Goal: Book appointment/travel/reservation

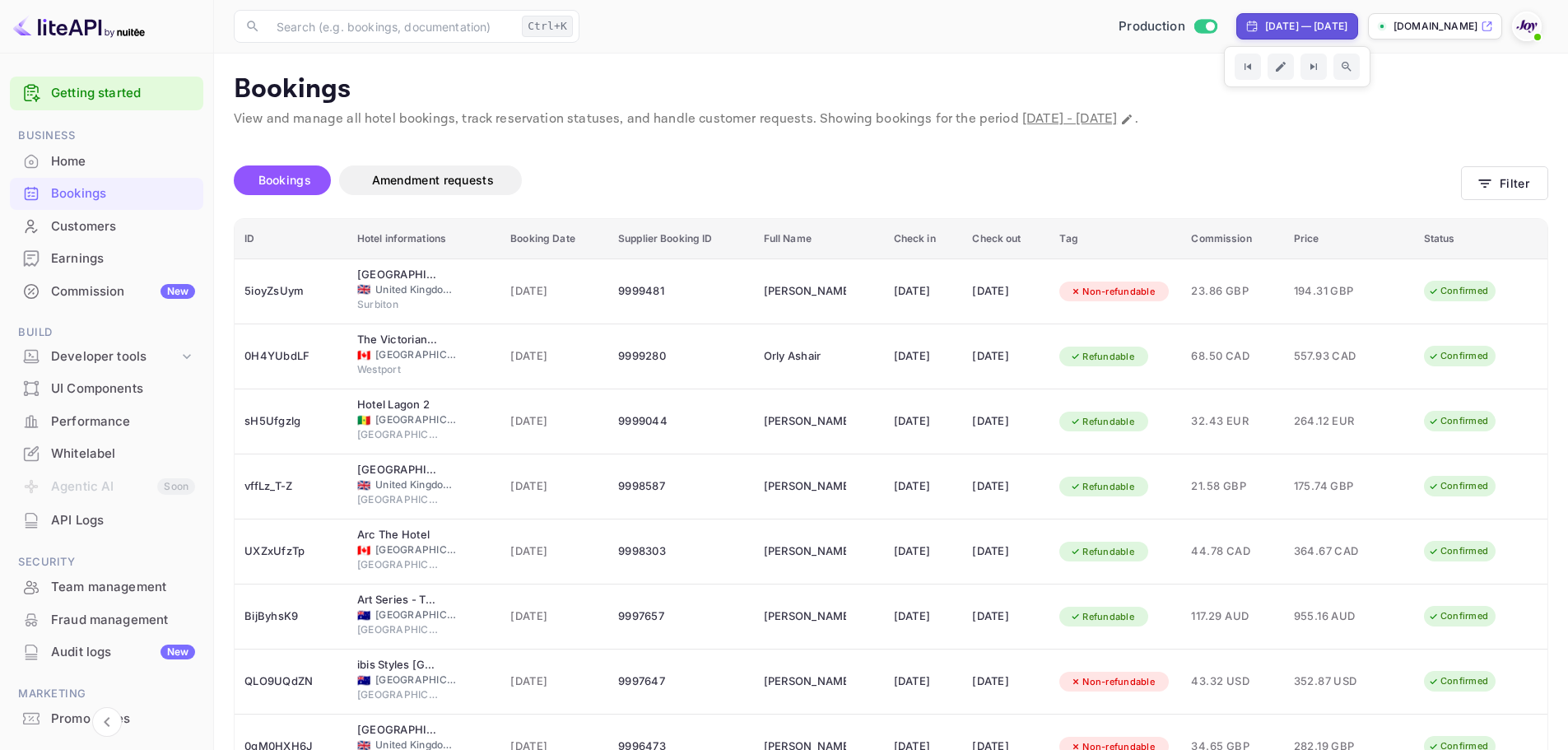
click at [1265, 31] on div "[DATE] — [DATE]" at bounding box center [1306, 25] width 82 height 14
select select "8"
select select "2025"
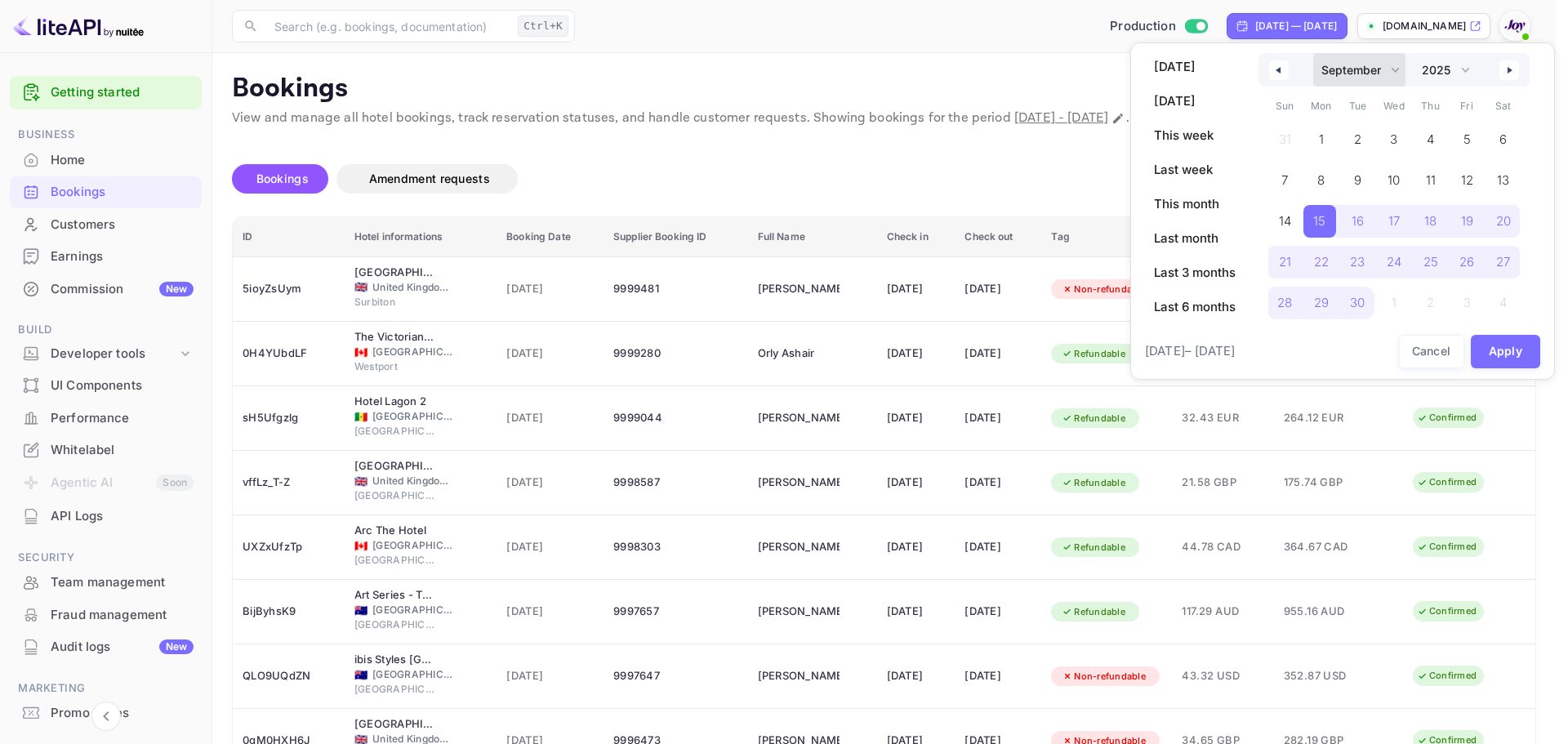
drag, startPoint x: 1396, startPoint y: 67, endPoint x: 1394, endPoint y: 85, distance: 18.1
click at [1395, 67] on select "January February March April May June July August September October November De…" at bounding box center [1360, 70] width 93 height 34
click at [1314, 53] on select "January February March April May June July August September October November De…" at bounding box center [1360, 70] width 93 height 34
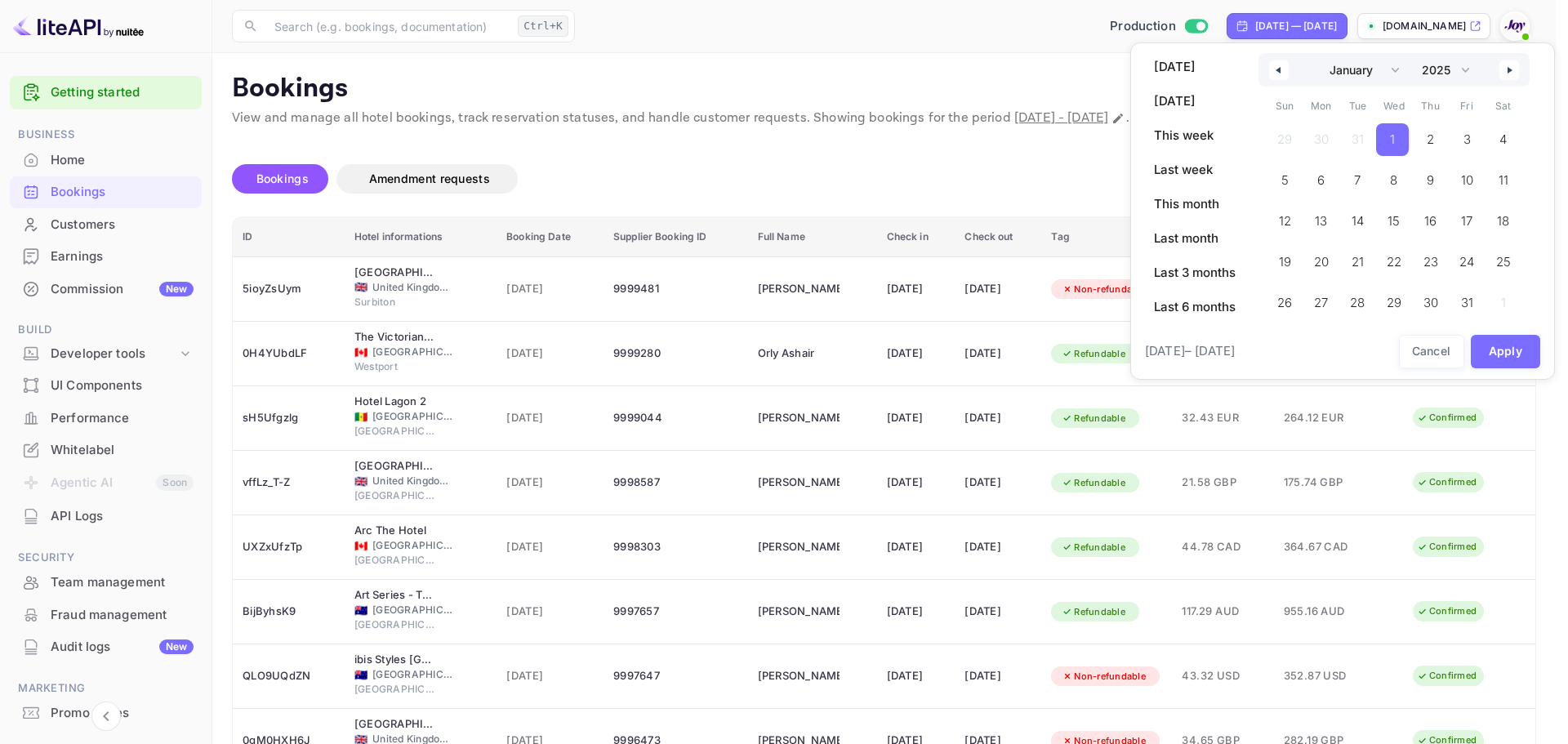
click at [1390, 136] on span "1" at bounding box center [1392, 139] width 33 height 33
click at [1401, 67] on select "January February March April May June July August September October November De…" at bounding box center [1360, 70] width 93 height 34
click at [1314, 53] on select "January February March April May June July August September October November De…" at bounding box center [1360, 70] width 93 height 34
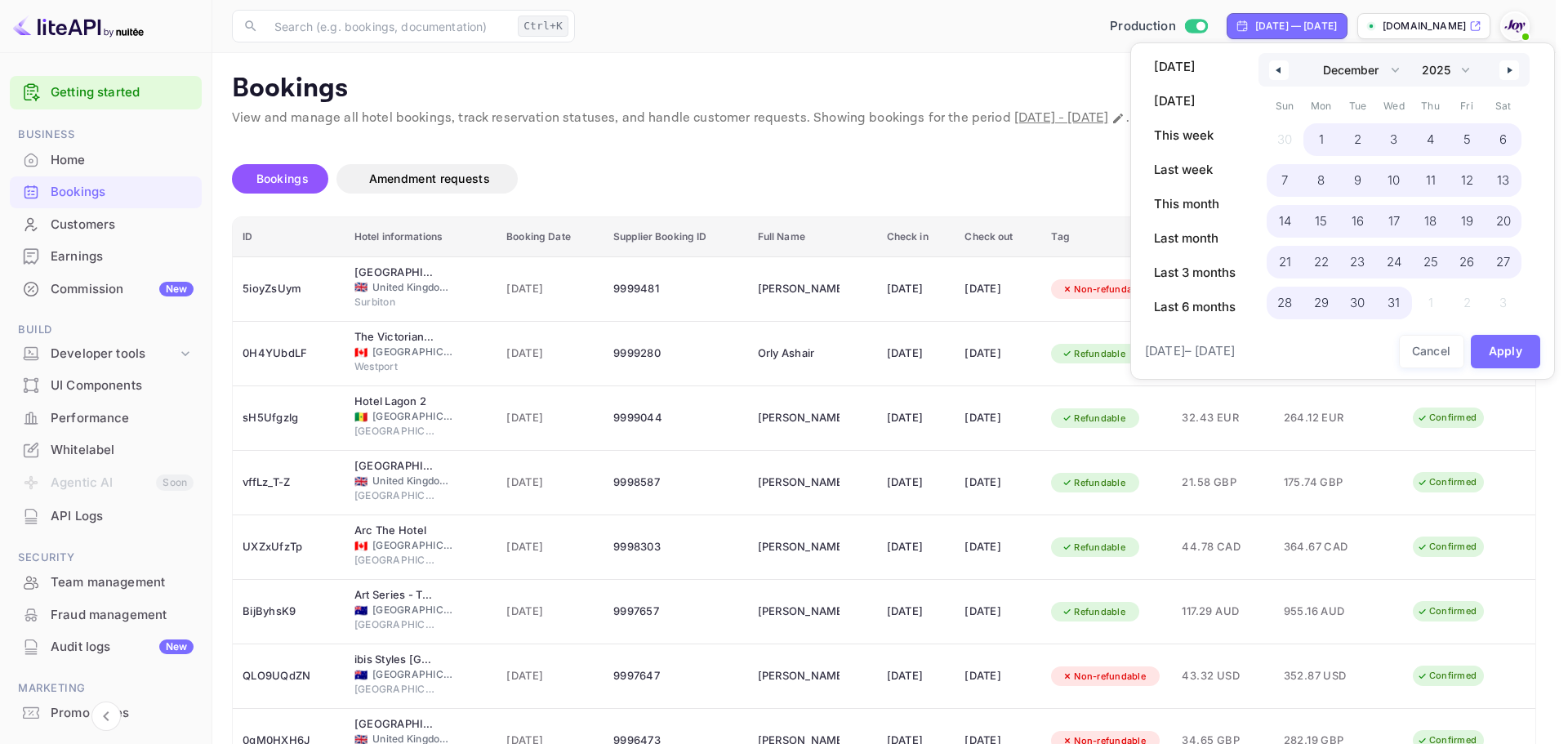
click at [1397, 292] on span "31" at bounding box center [1394, 302] width 13 height 29
select select "0"
click at [1510, 352] on button "Apply" at bounding box center [1506, 351] width 70 height 34
